Goal: Task Accomplishment & Management: Manage account settings

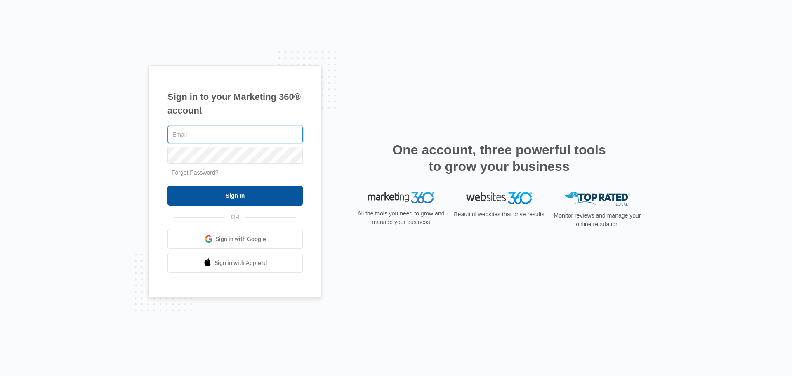
type input "Rlewis@Christihublerauto.com"
click at [281, 191] on input "Sign In" at bounding box center [234, 196] width 135 height 20
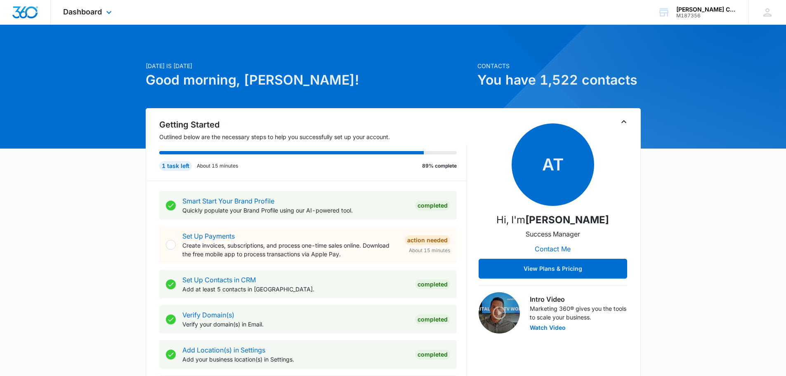
click at [103, 14] on div "Dashboard Apps Reputation Forms CRM Email Social Payments POS Content Ads Intel…" at bounding box center [88, 12] width 75 height 24
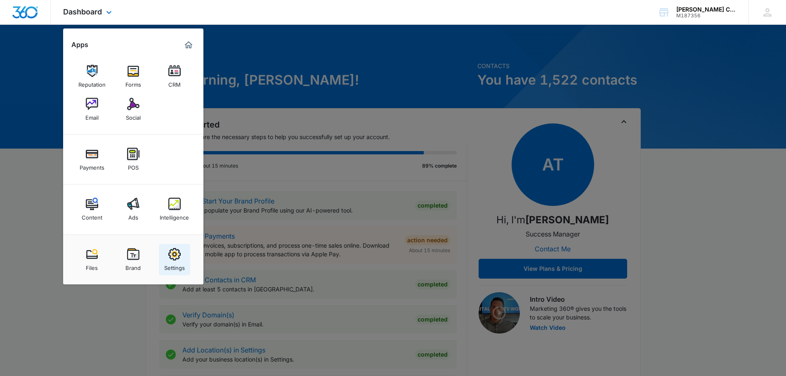
click at [178, 259] on img at bounding box center [174, 254] width 12 height 12
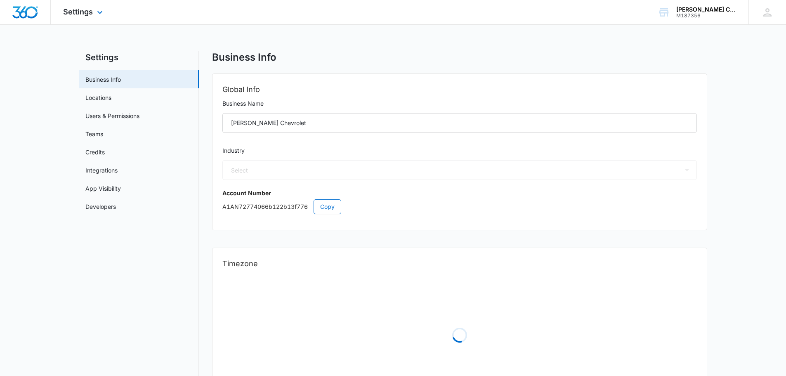
select select "52"
select select "US"
select select "America/New_York"
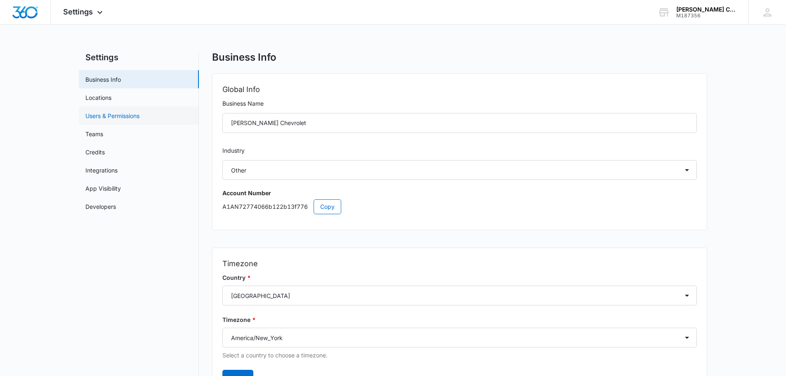
click at [101, 114] on link "Users & Permissions" at bounding box center [112, 115] width 54 height 9
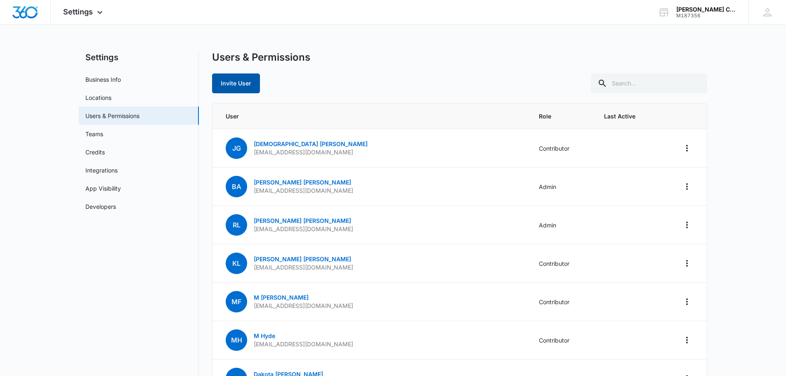
click at [242, 85] on button "Invite User" at bounding box center [236, 83] width 48 height 20
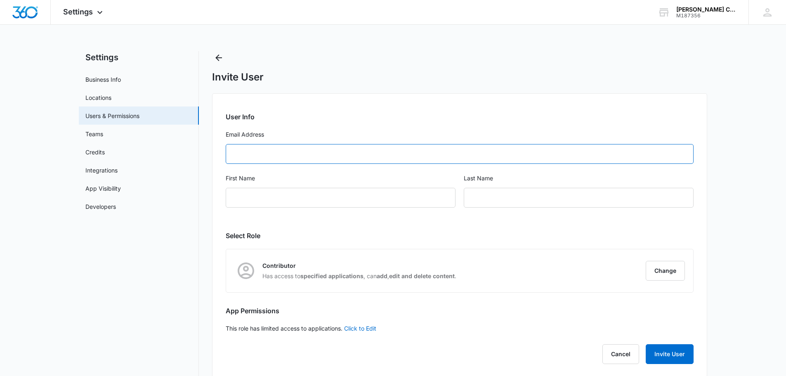
click at [252, 152] on input "Email Address" at bounding box center [460, 154] width 468 height 20
type input "b"
paste input "[EMAIL_ADDRESS][DOMAIN_NAME]"
type input "[EMAIL_ADDRESS][DOMAIN_NAME]"
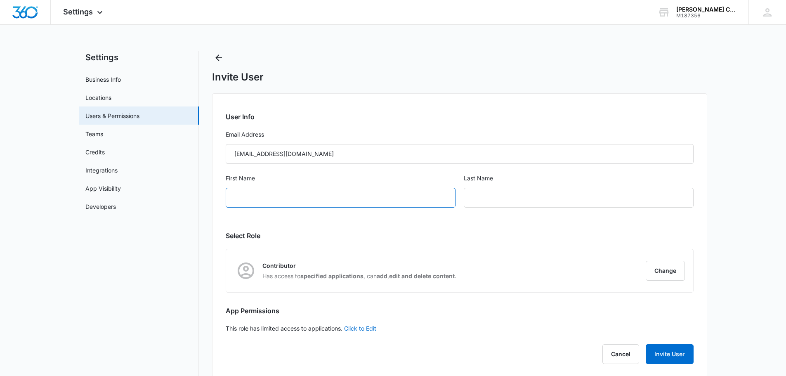
click at [247, 199] on input "First Name" at bounding box center [341, 198] width 230 height 20
type input "[PERSON_NAME]"
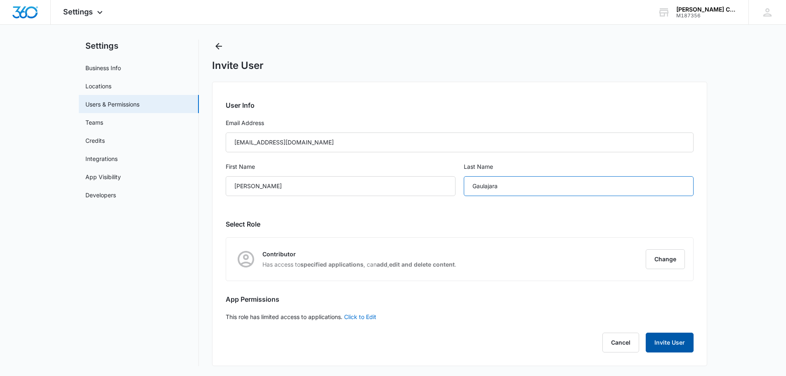
type input "Gaulajara"
click at [669, 342] on button "Invite User" at bounding box center [670, 342] width 48 height 20
